Goal: Task Accomplishment & Management: Complete application form

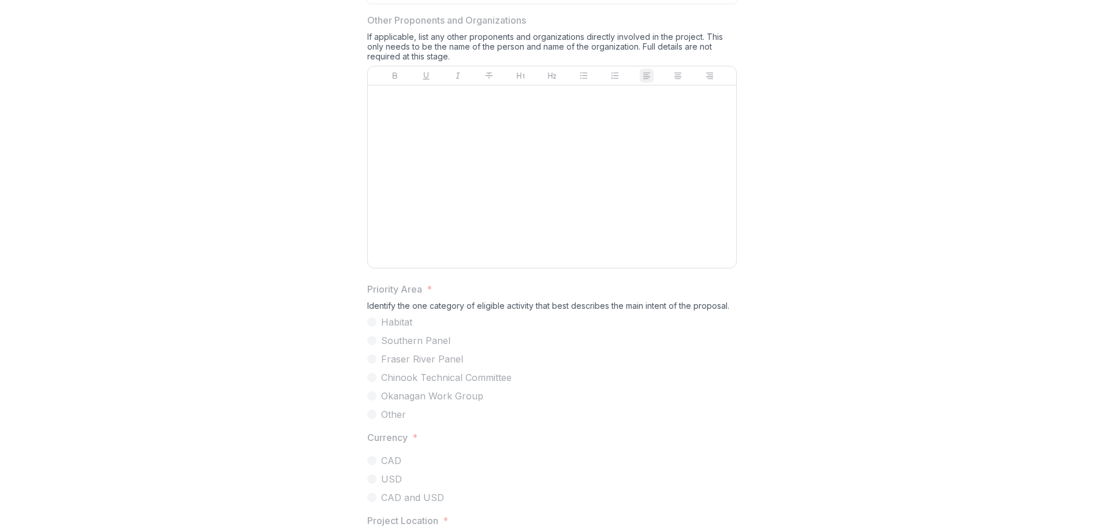
scroll to position [999, 0]
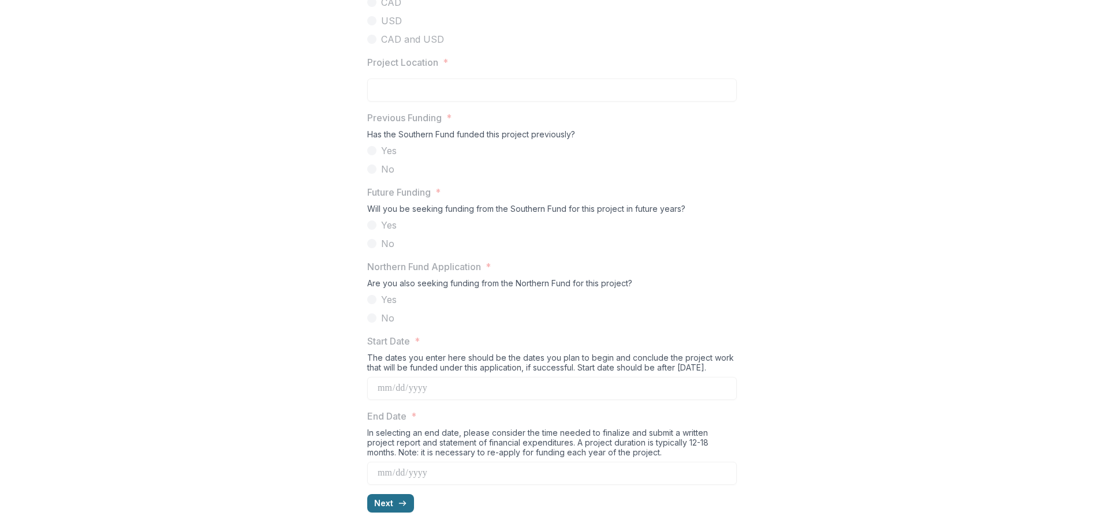
click at [384, 507] on button "Next" at bounding box center [390, 503] width 47 height 18
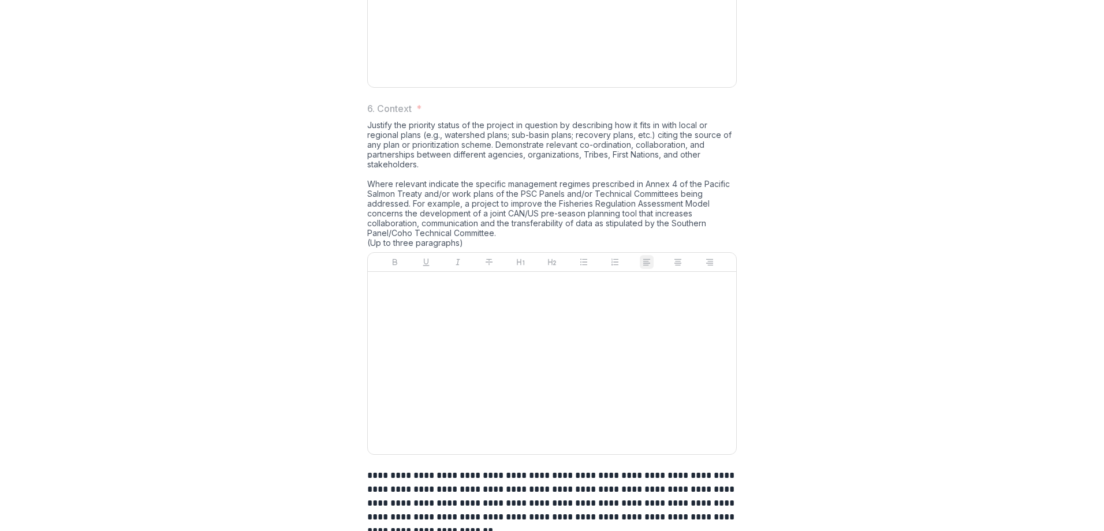
scroll to position [1583, 0]
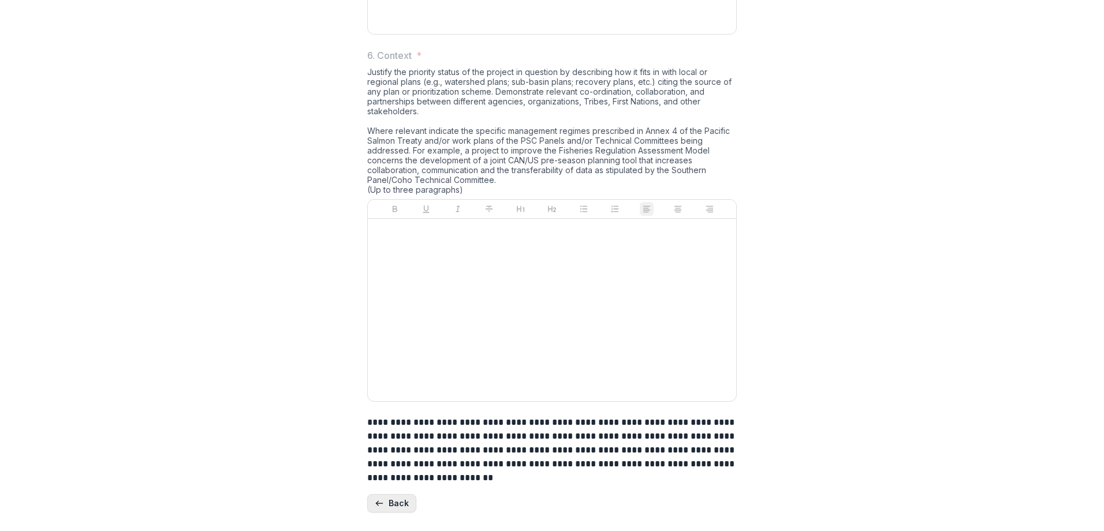
click at [396, 509] on button "Back" at bounding box center [391, 503] width 49 height 18
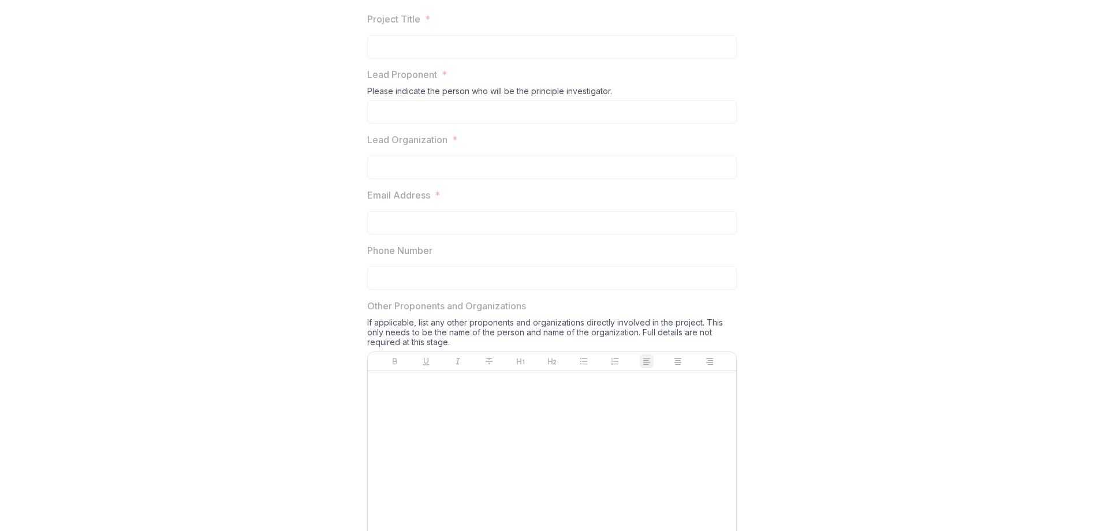
scroll to position [192, 0]
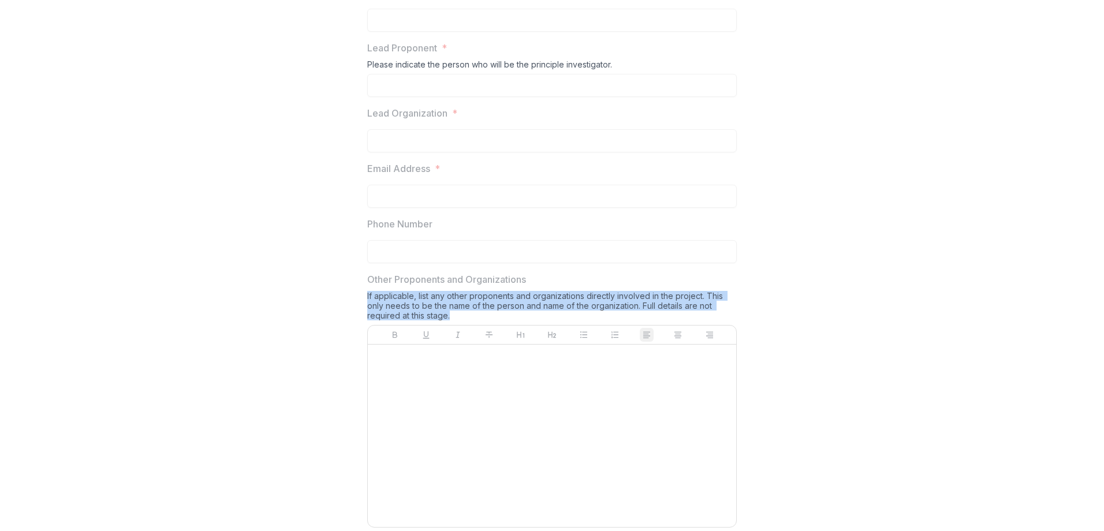
drag, startPoint x: 450, startPoint y: 404, endPoint x: 361, endPoint y: 389, distance: 90.2
copy div "If applicable, list any other proponents and organizations directly involved in…"
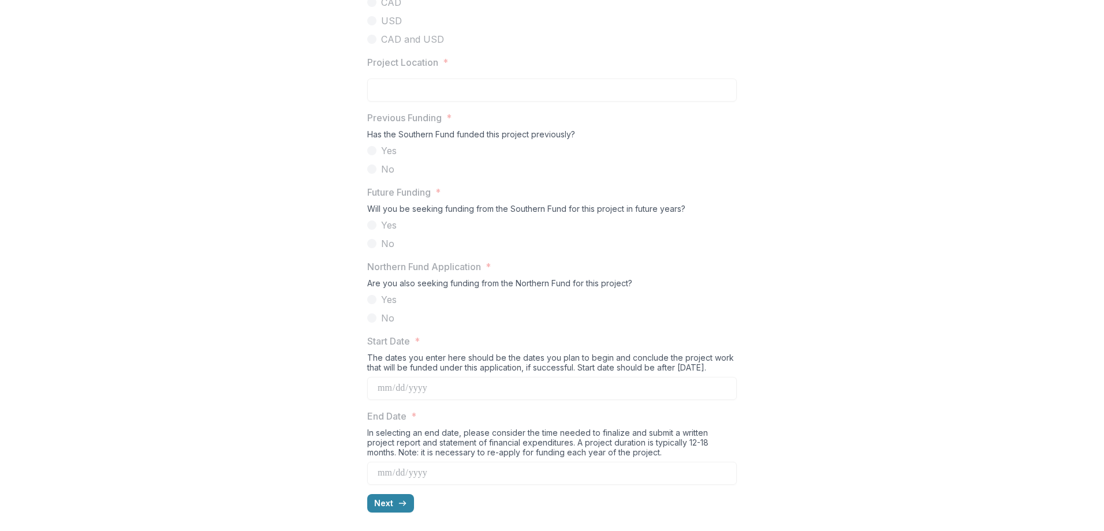
scroll to position [999, 0]
click at [378, 501] on button "Next" at bounding box center [390, 503] width 47 height 18
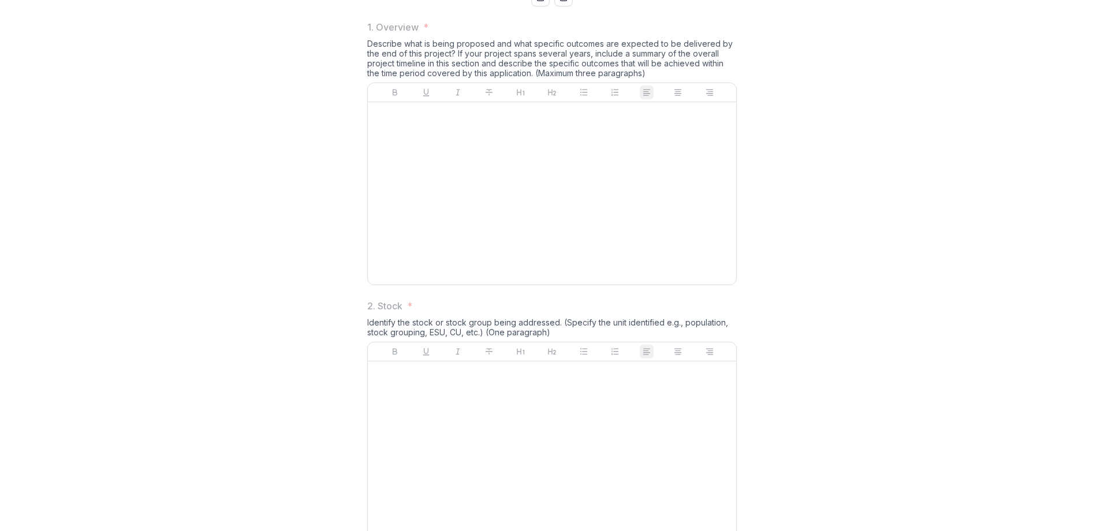
scroll to position [0, 0]
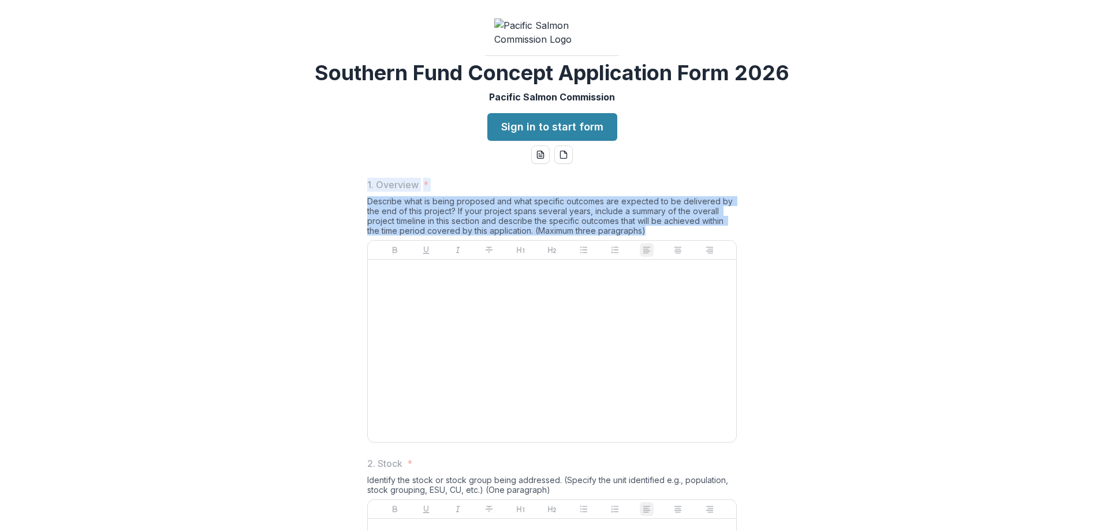
drag, startPoint x: 324, startPoint y: 279, endPoint x: 759, endPoint y: 316, distance: 437.0
copy div "1. Overview * Describe what is being proposed and what specific outcomes are ex…"
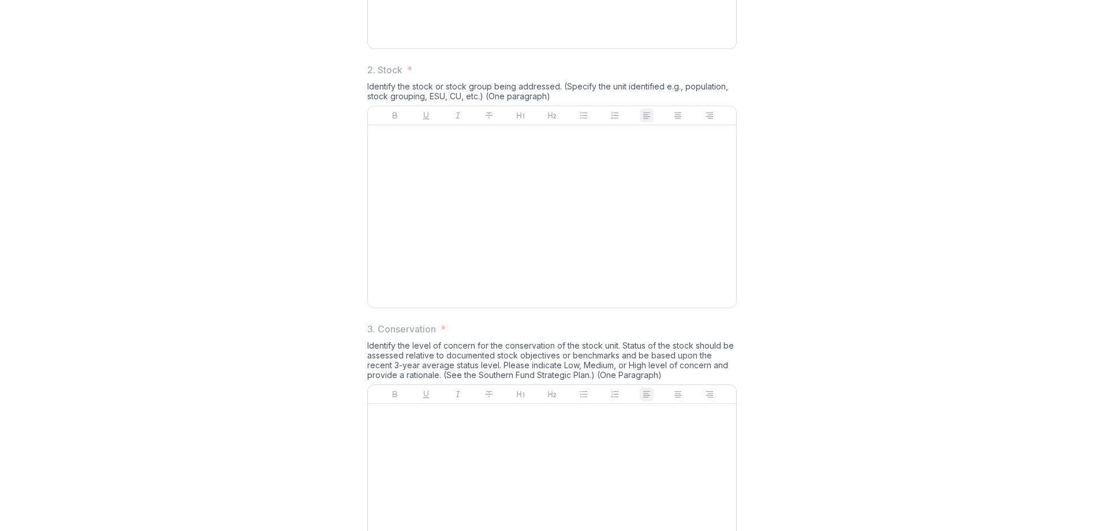
scroll to position [481, 0]
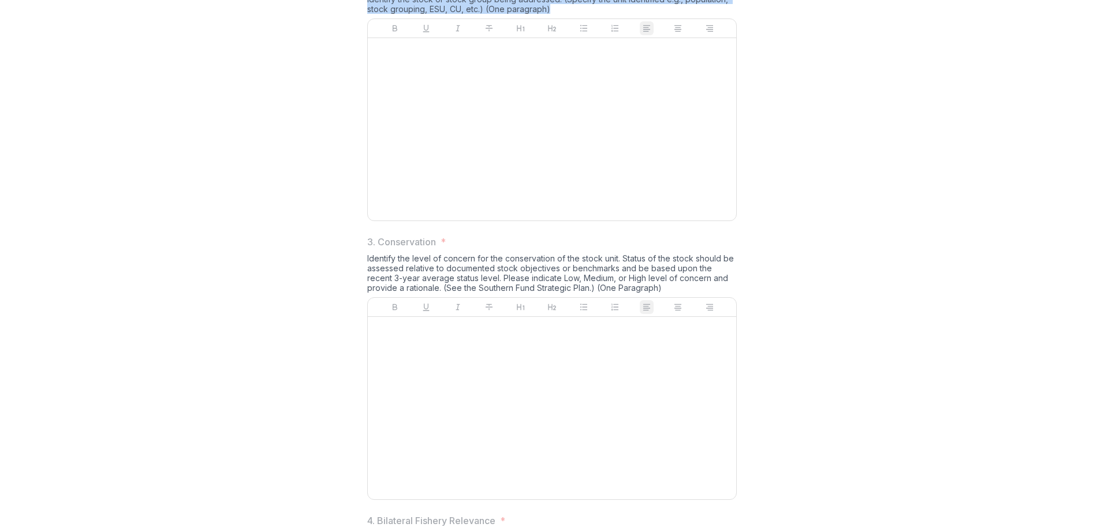
drag, startPoint x: 546, startPoint y: 96, endPoint x: 359, endPoint y: 76, distance: 187.6
copy div "2. Stock * Identify the stock or stock group being addressed. (Specify the unit…"
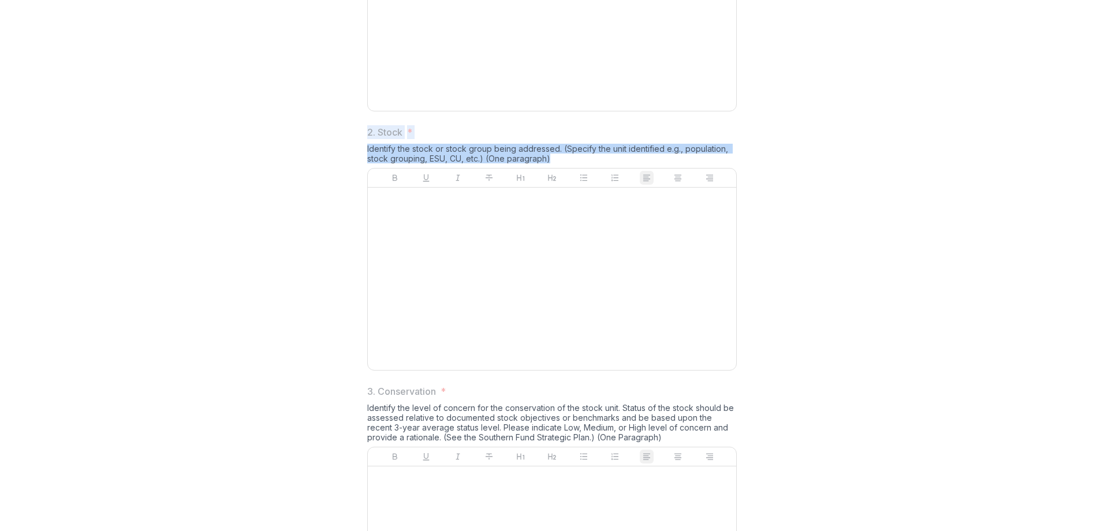
scroll to position [0, 0]
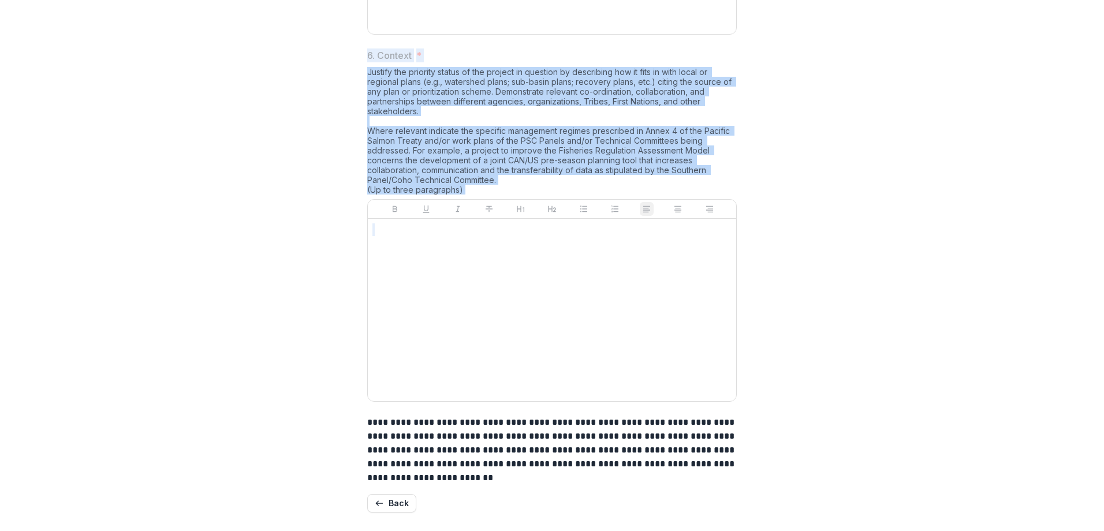
scroll to position [1583, 0]
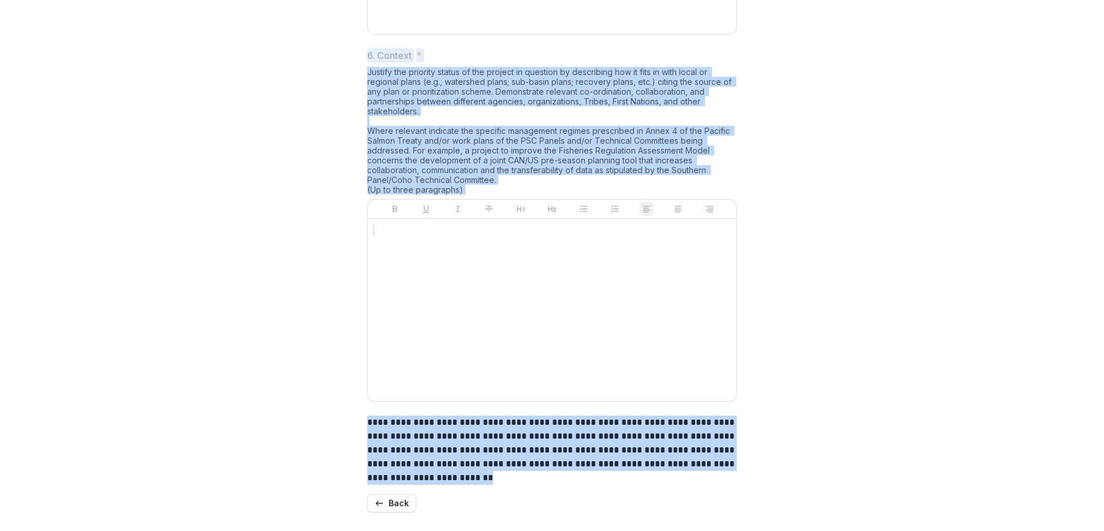
drag, startPoint x: 347, startPoint y: 266, endPoint x: 450, endPoint y: 486, distance: 242.6
copy div "1. Overview * Describe what is being proposed and what specific outcomes are ex…"
click at [387, 497] on button "Back" at bounding box center [391, 503] width 49 height 18
